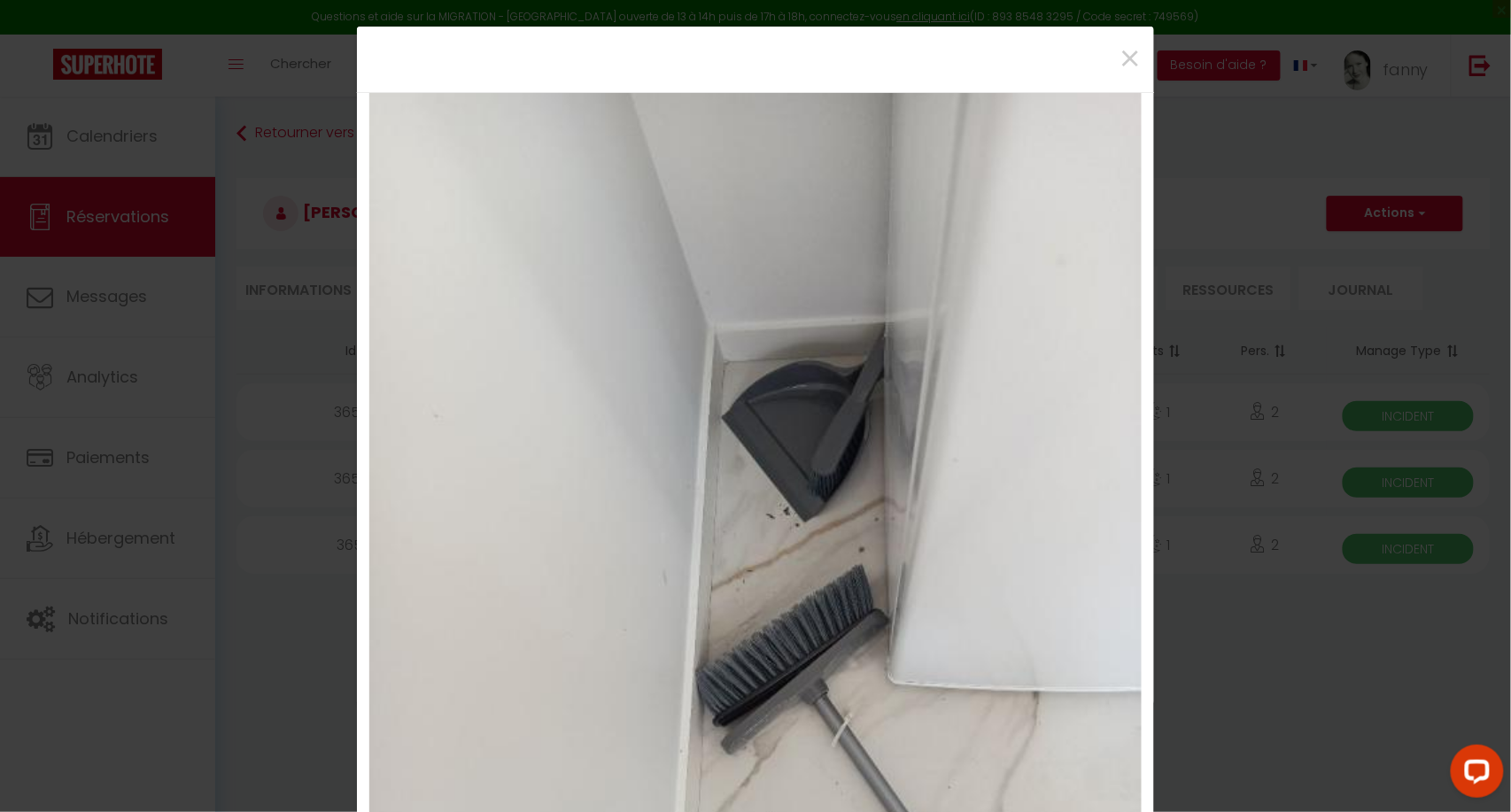
click at [1136, 41] on div "×" at bounding box center [755, 59] width 797 height 65
click at [1124, 53] on span "×" at bounding box center [1129, 59] width 22 height 53
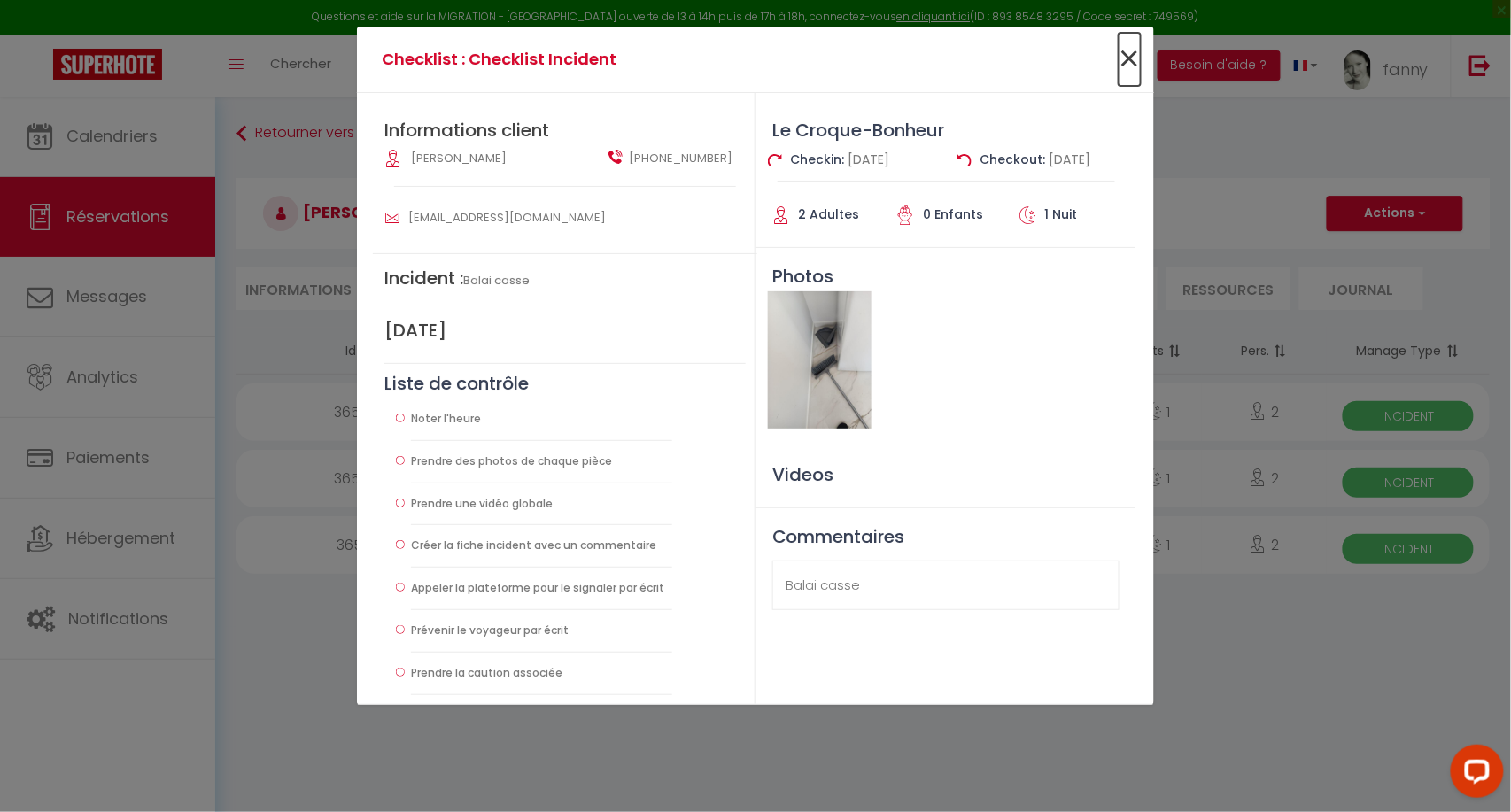
click at [1124, 53] on span "×" at bounding box center [1129, 59] width 22 height 53
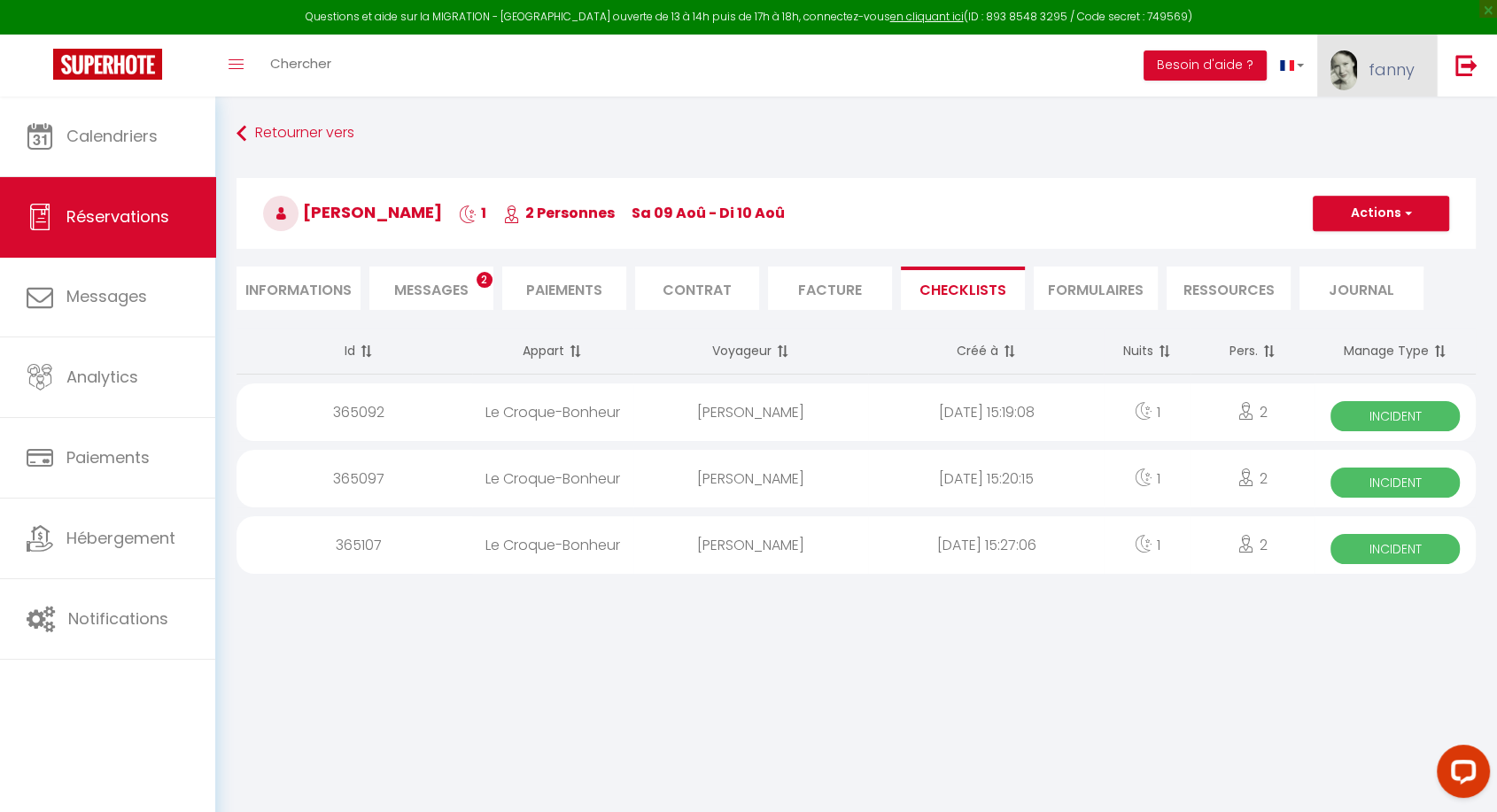
click at [1402, 75] on span "fanny" at bounding box center [1391, 70] width 46 height 22
click at [1355, 124] on link "Paramètres" at bounding box center [1366, 122] width 131 height 30
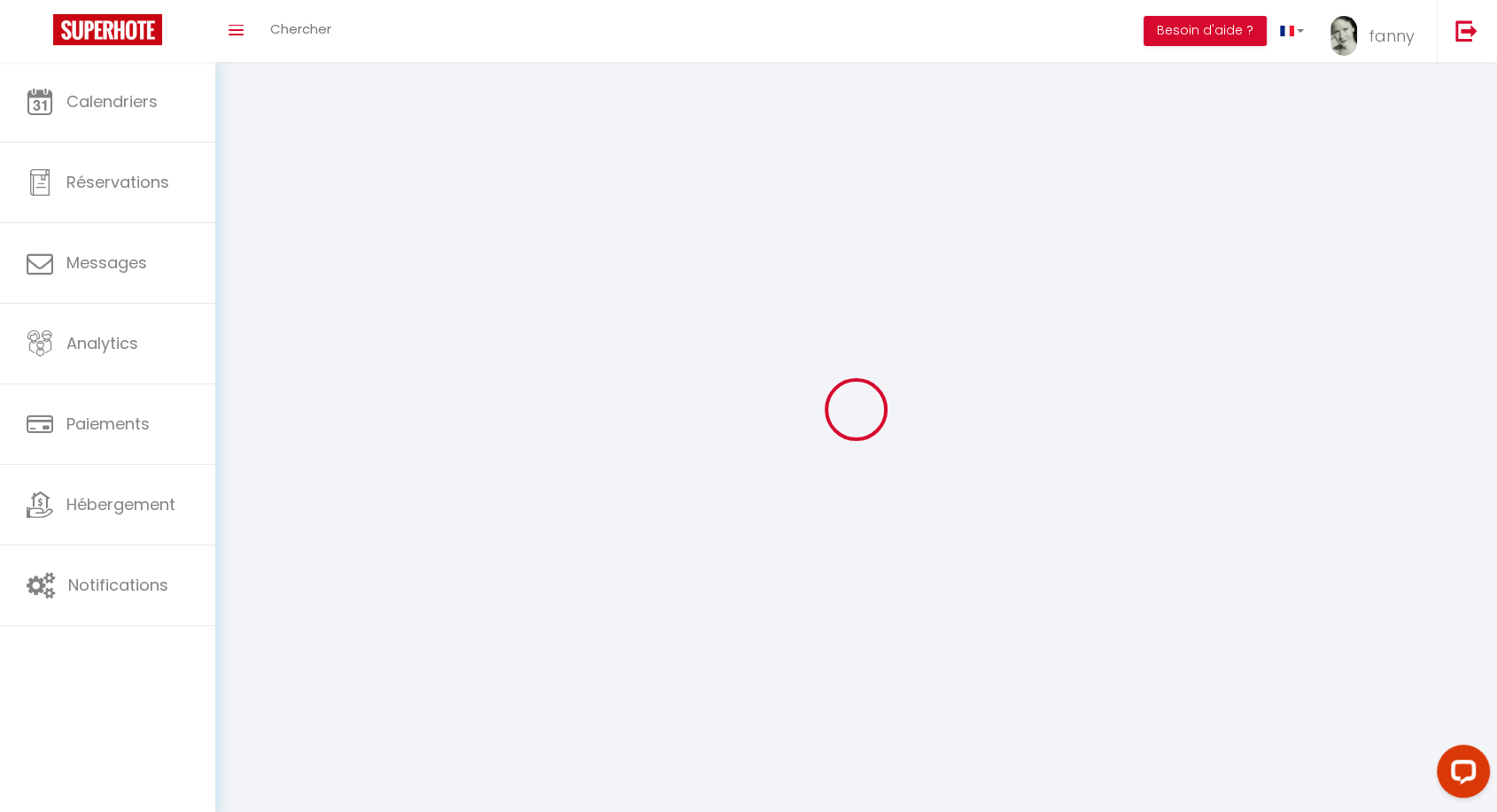
type input "fanny"
type input "[PERSON_NAME]"
type input "0786997233"
type input "[STREET_ADDRESS][PERSON_NAME]"
type input "02100"
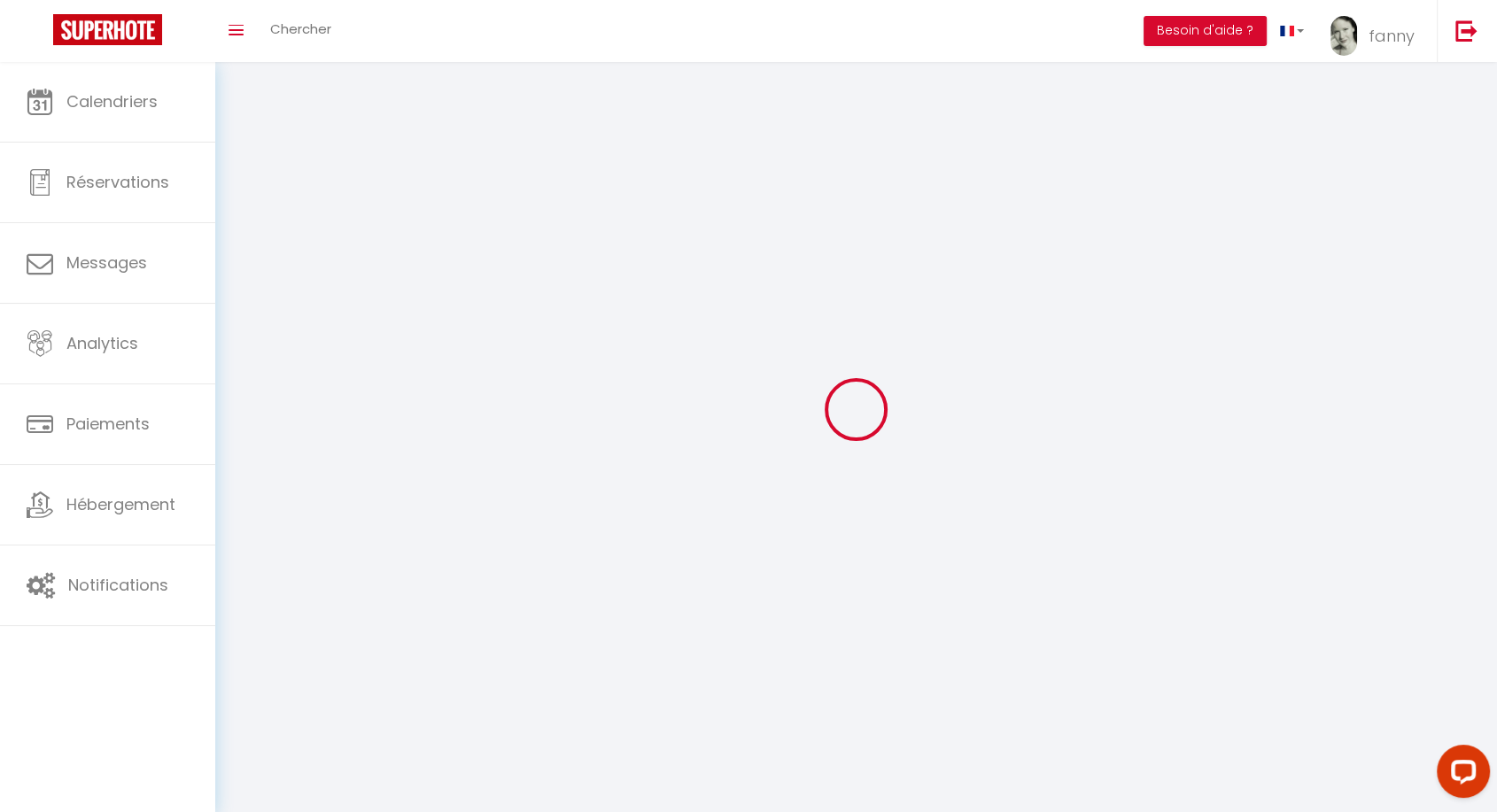
type input "[GEOGRAPHIC_DATA]"
type input "OPiKRPU5pWSI5T2dXIFJm2m57"
type input "PZm6fElZoRhWOLWvV46ATqoZd"
select select "28"
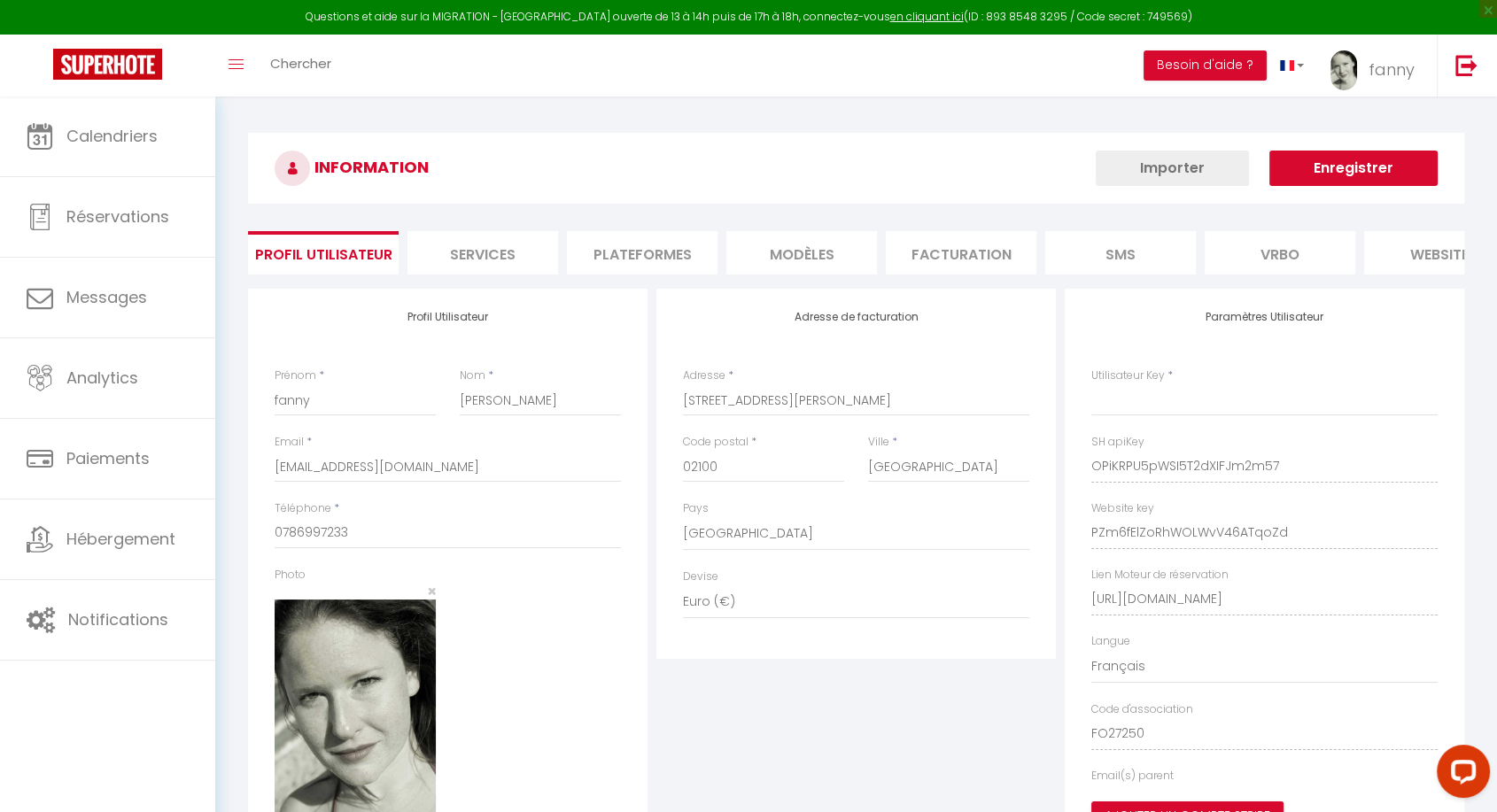
type input "OPiKRPU5pWSI5T2dXIFJm2m57"
type input "PZm6fElZoRhWOLWvV46ATqoZd"
type input "[URL][DOMAIN_NAME]"
select select "fr"
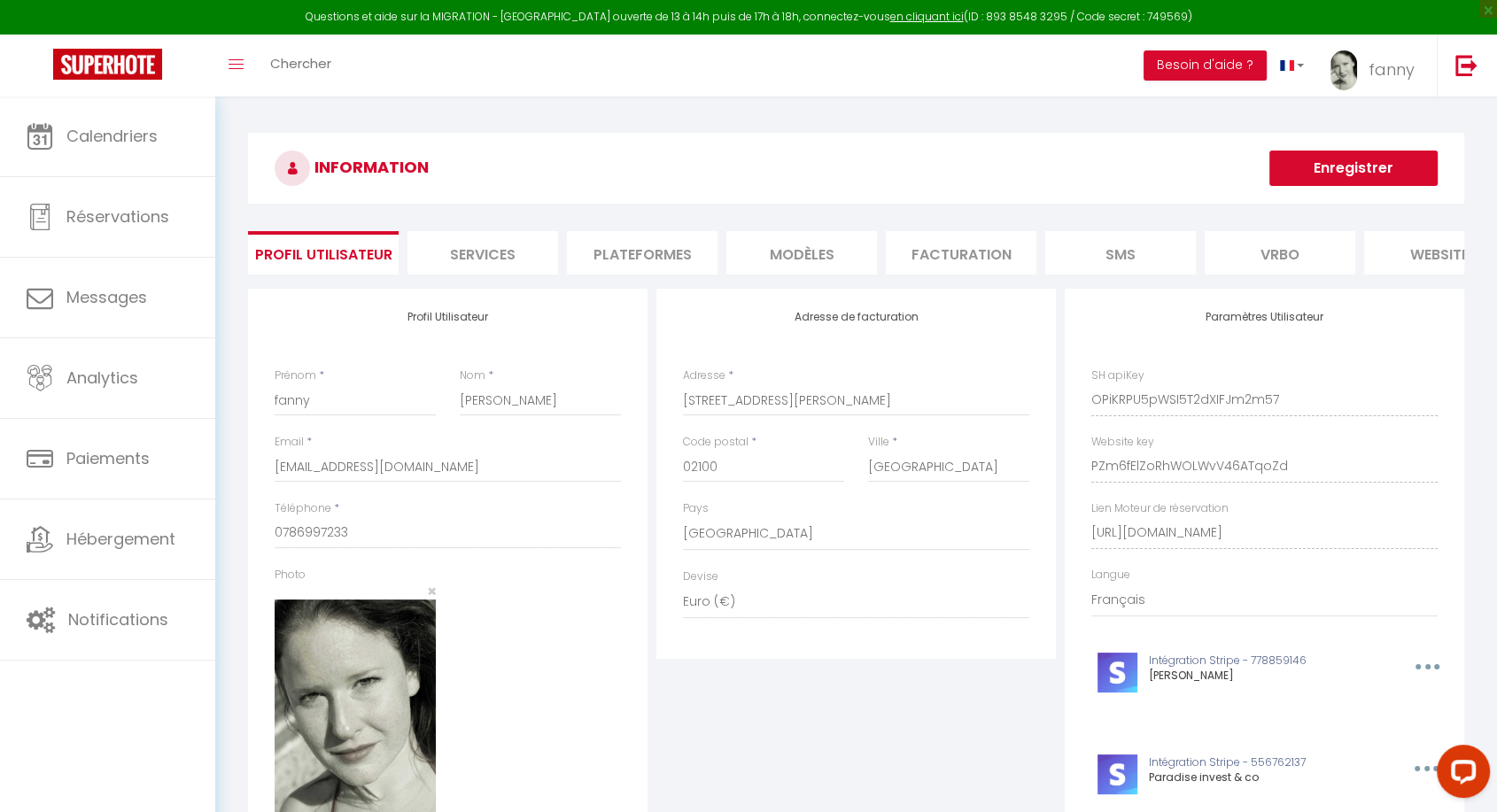
scroll to position [262, 0]
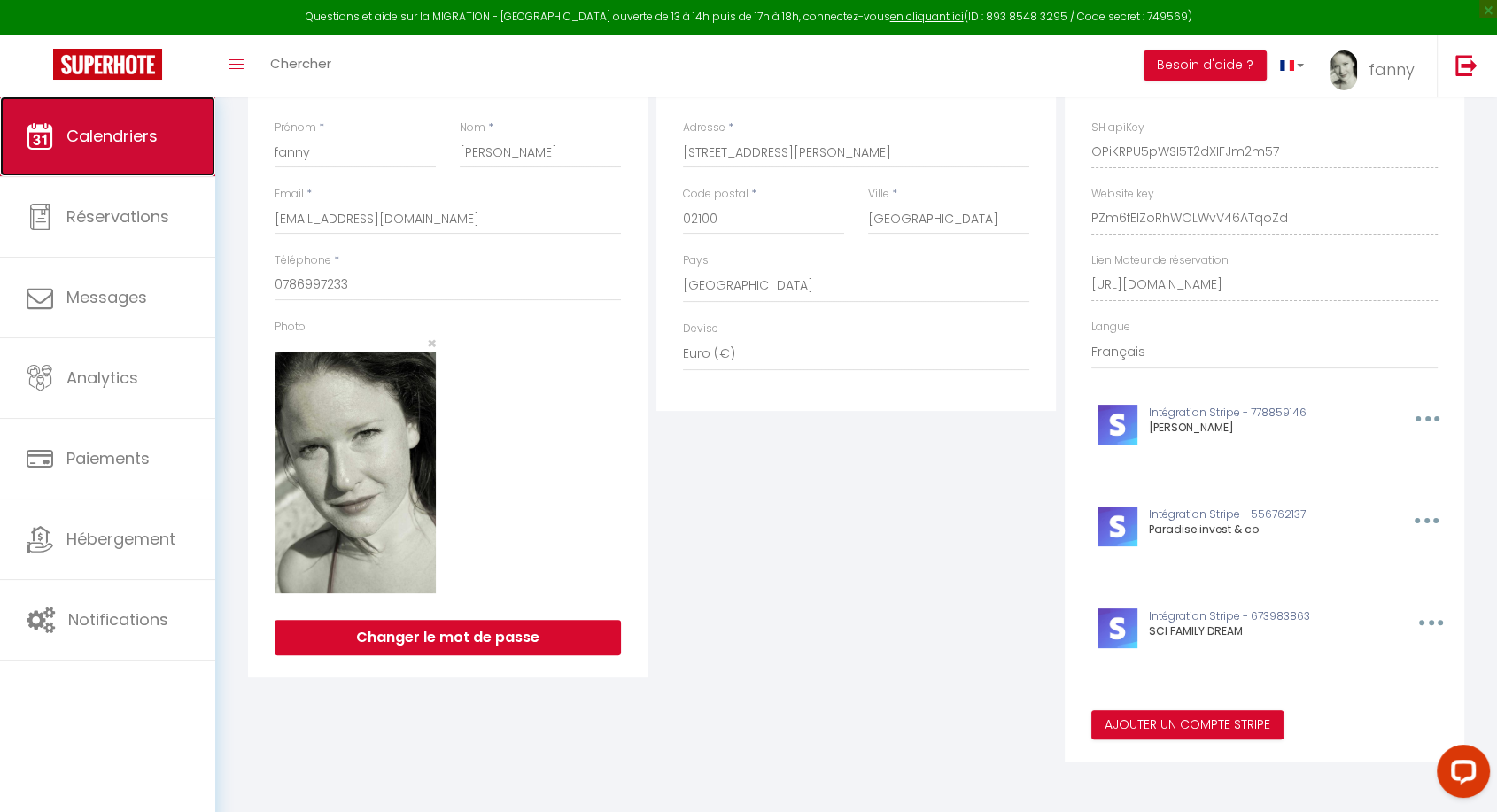
click at [85, 157] on link "Calendriers" at bounding box center [108, 137] width 215 height 80
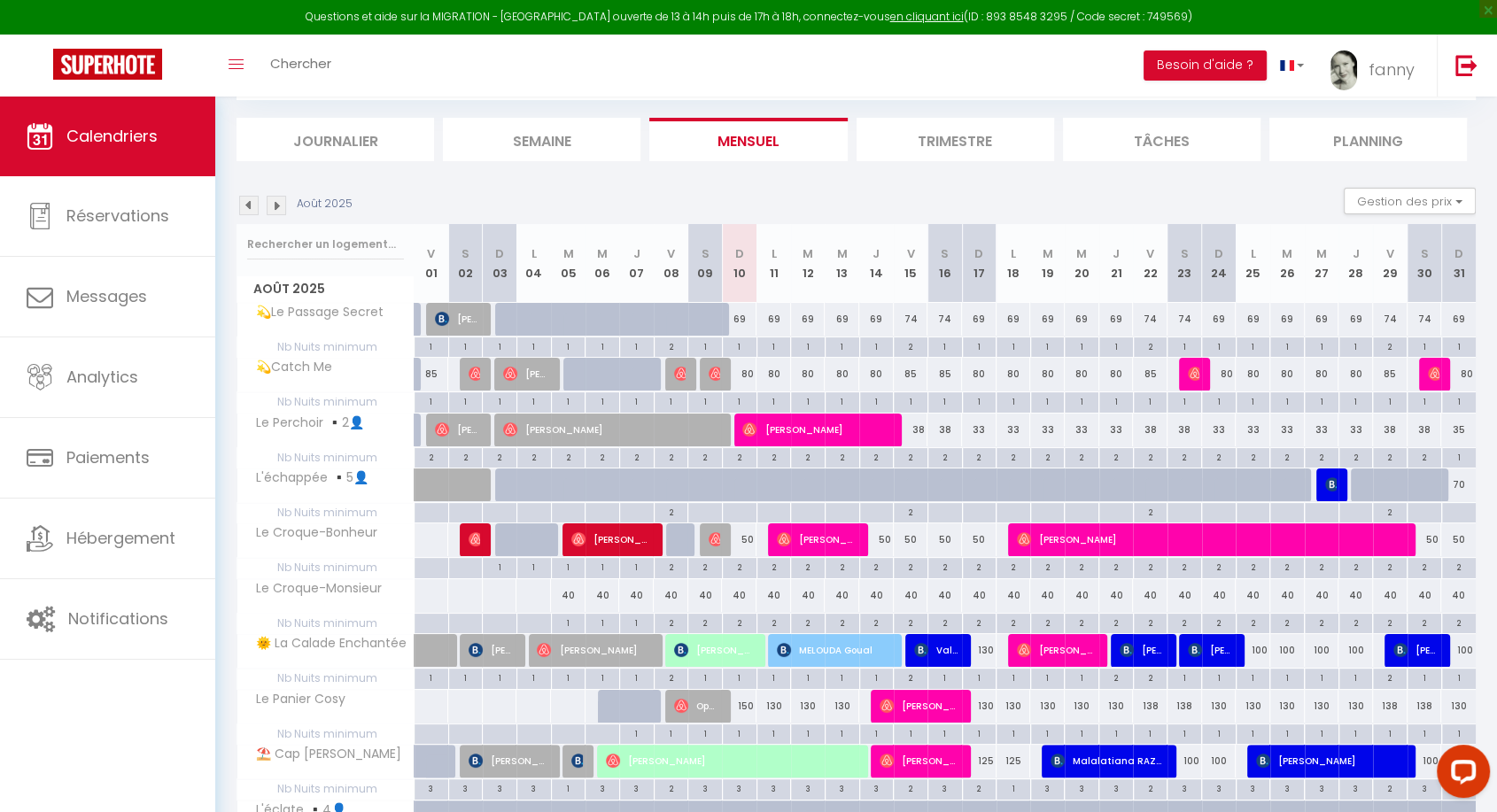
scroll to position [102, 0]
